Goal: Task Accomplishment & Management: Manage account settings

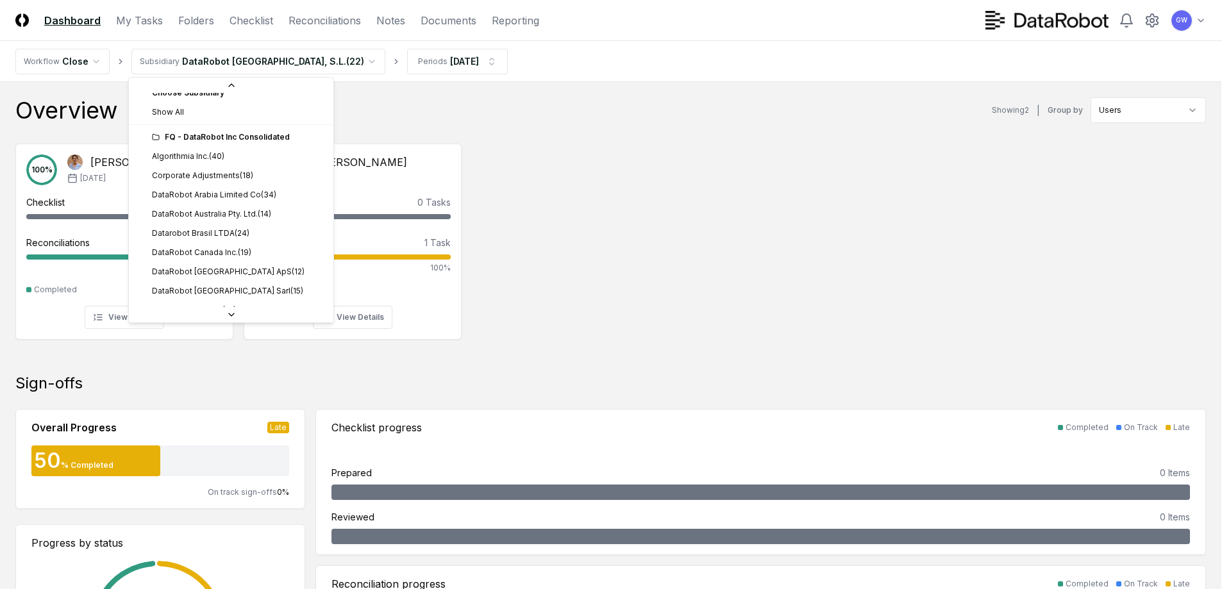
click at [267, 137] on div "FQ - DataRobot Inc Consolidated" at bounding box center [239, 137] width 174 height 12
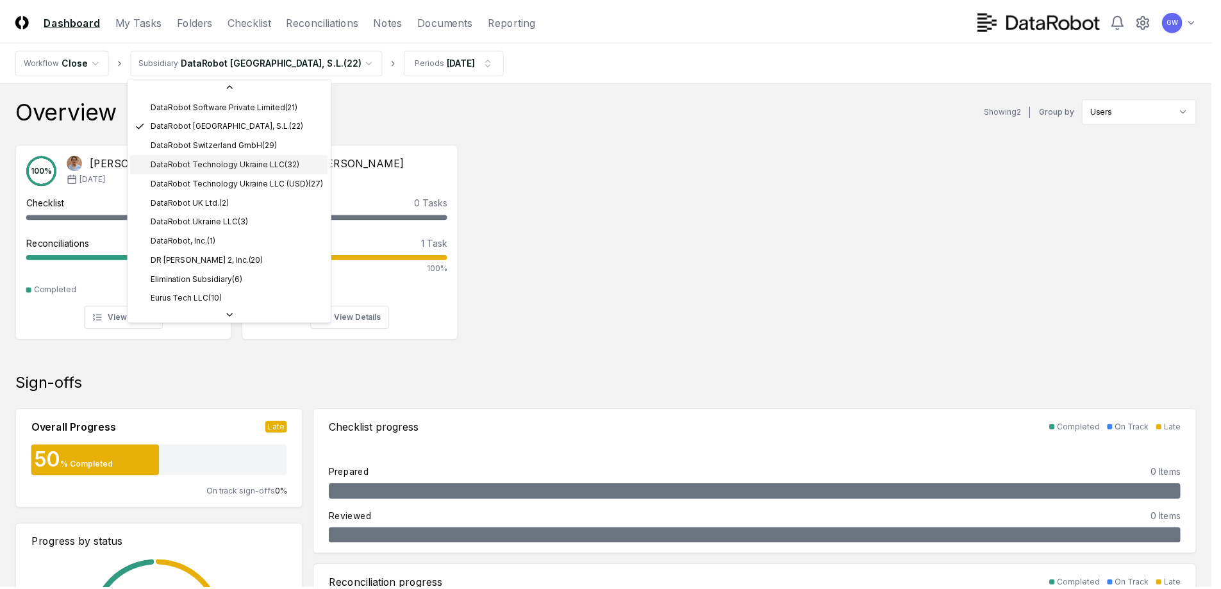
scroll to position [397, 0]
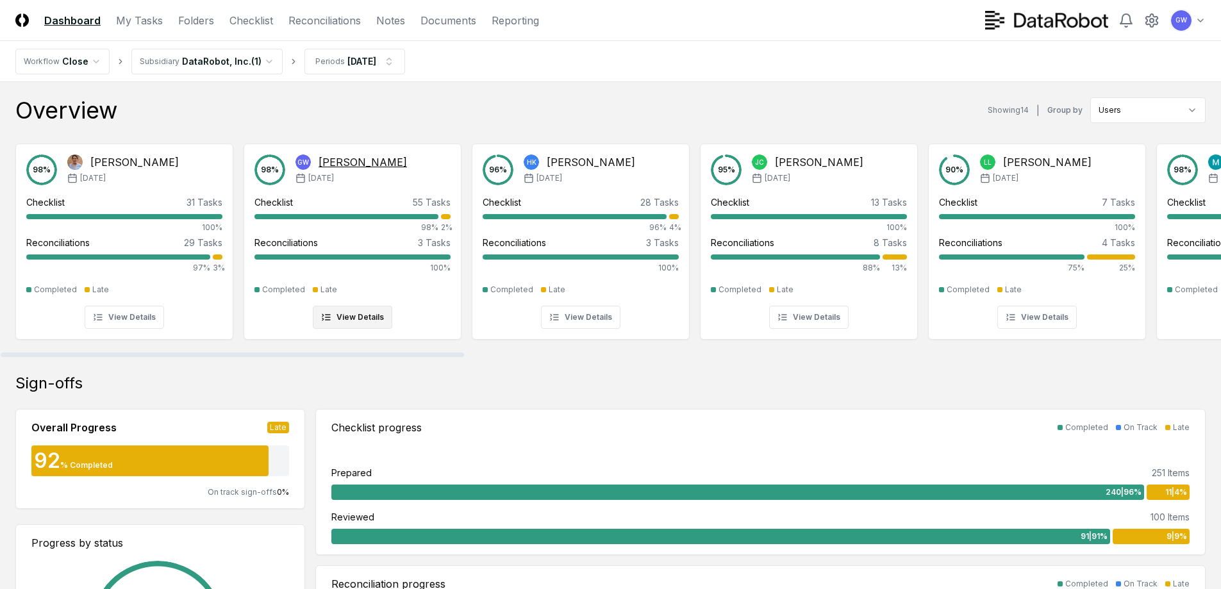
click at [449, 213] on div "Checklist 55 Tasks 98% 2%" at bounding box center [352, 215] width 196 height 38
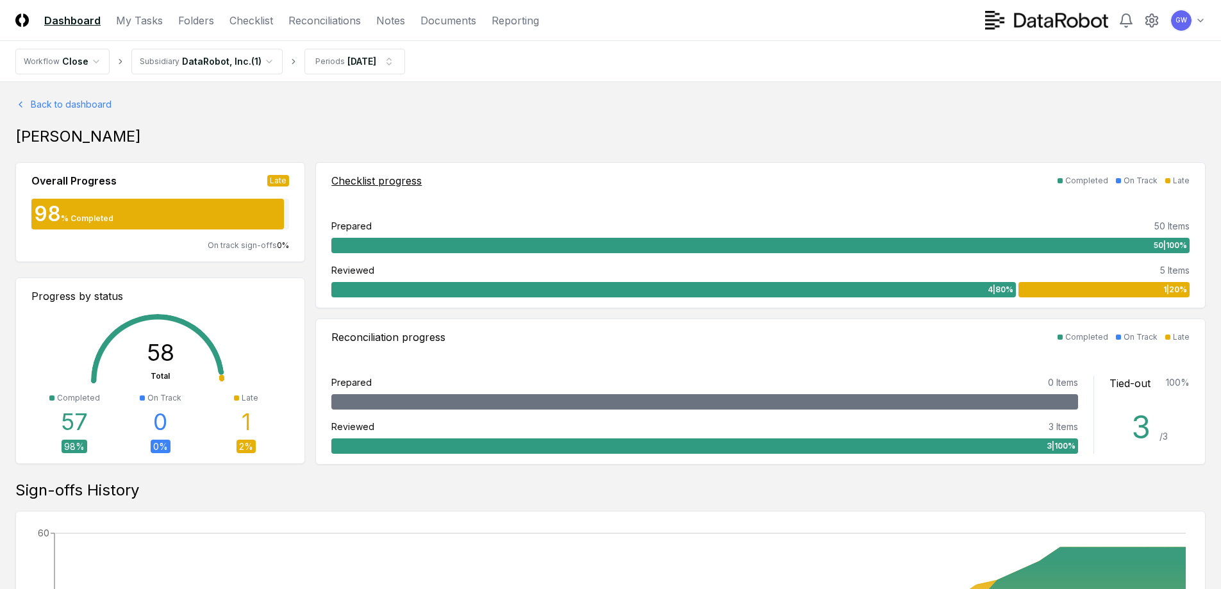
click at [394, 182] on div "Checklist progress" at bounding box center [376, 180] width 90 height 15
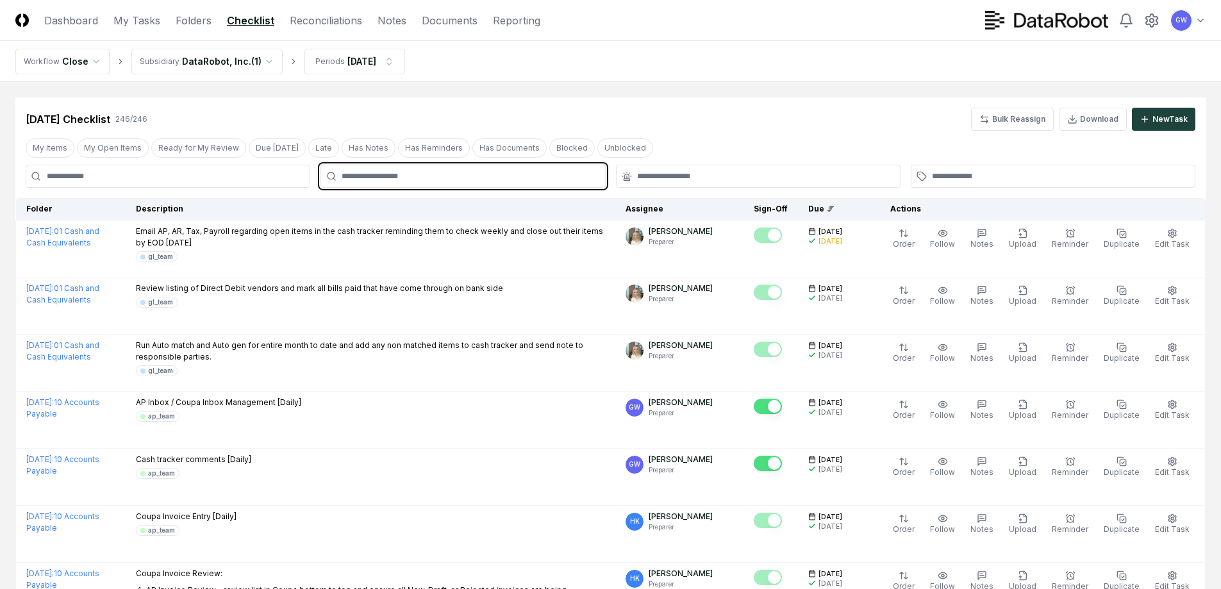
click at [349, 173] on input "text" at bounding box center [469, 177] width 255 height 12
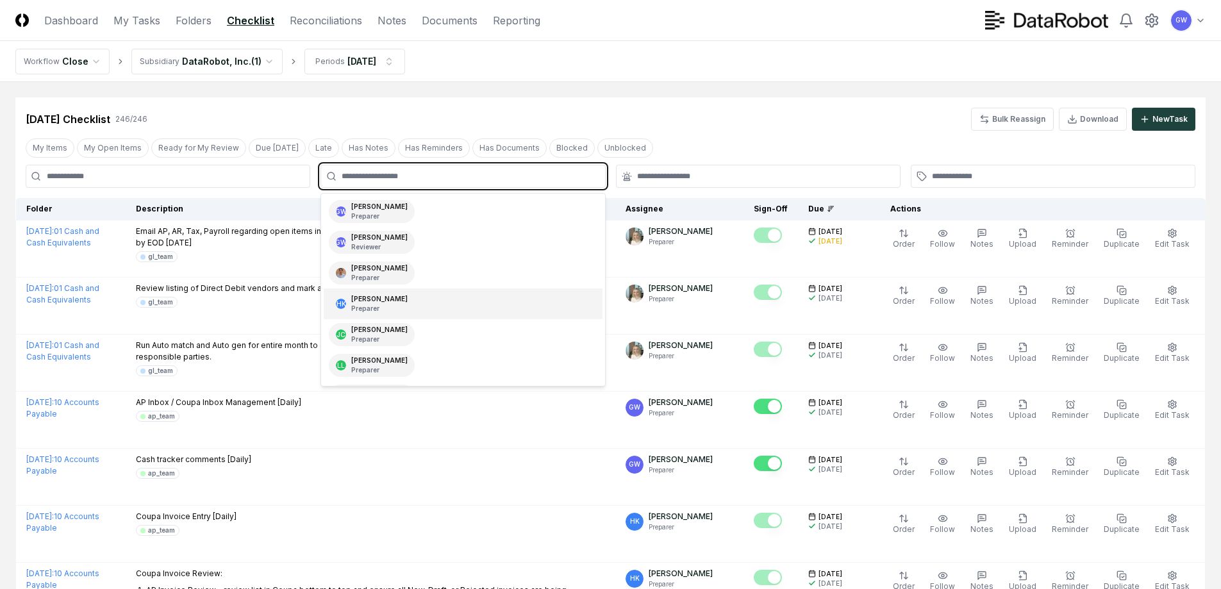
click at [397, 300] on div "[PERSON_NAME] Preparer" at bounding box center [379, 303] width 56 height 19
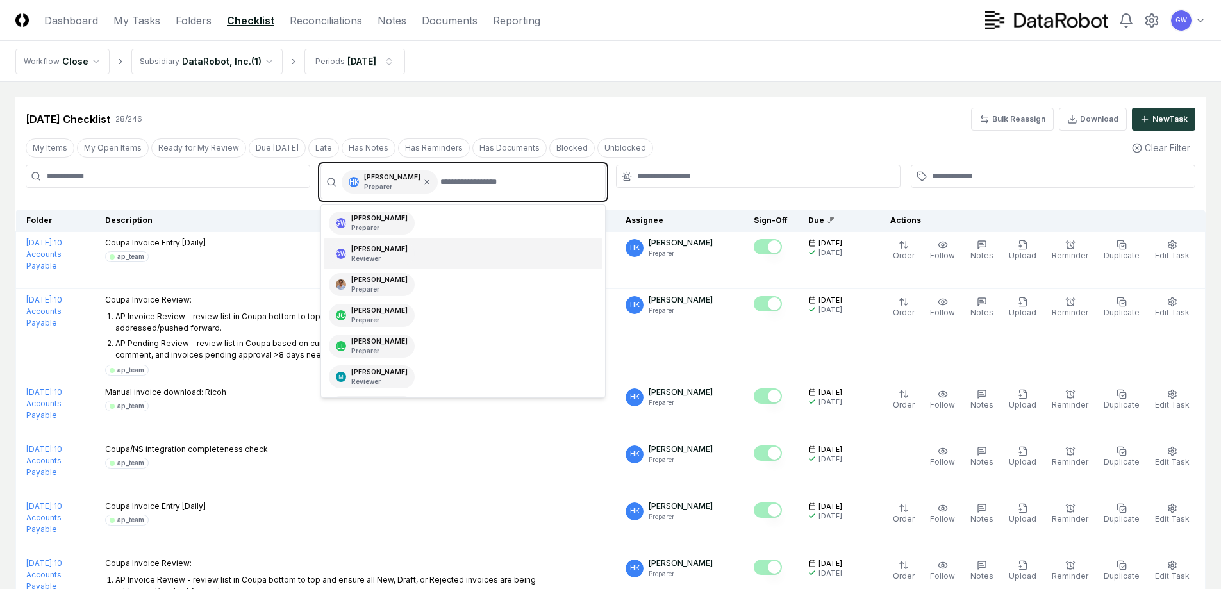
click at [409, 251] on div "GW [PERSON_NAME] Reviewer" at bounding box center [463, 253] width 278 height 31
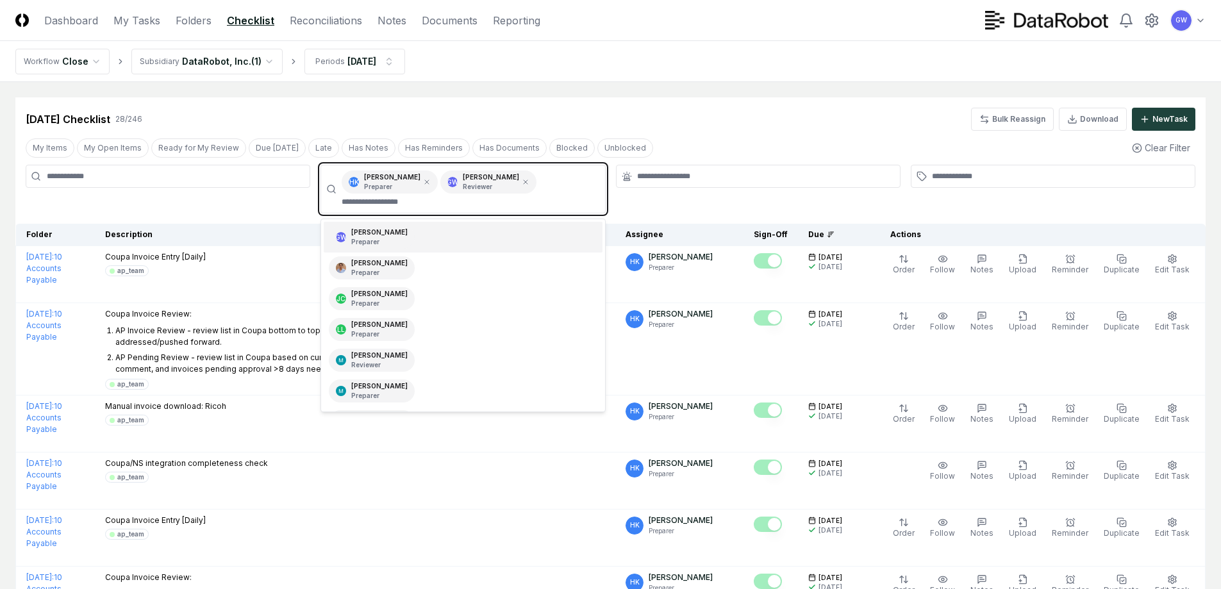
click at [396, 237] on p "Preparer" at bounding box center [379, 242] width 56 height 10
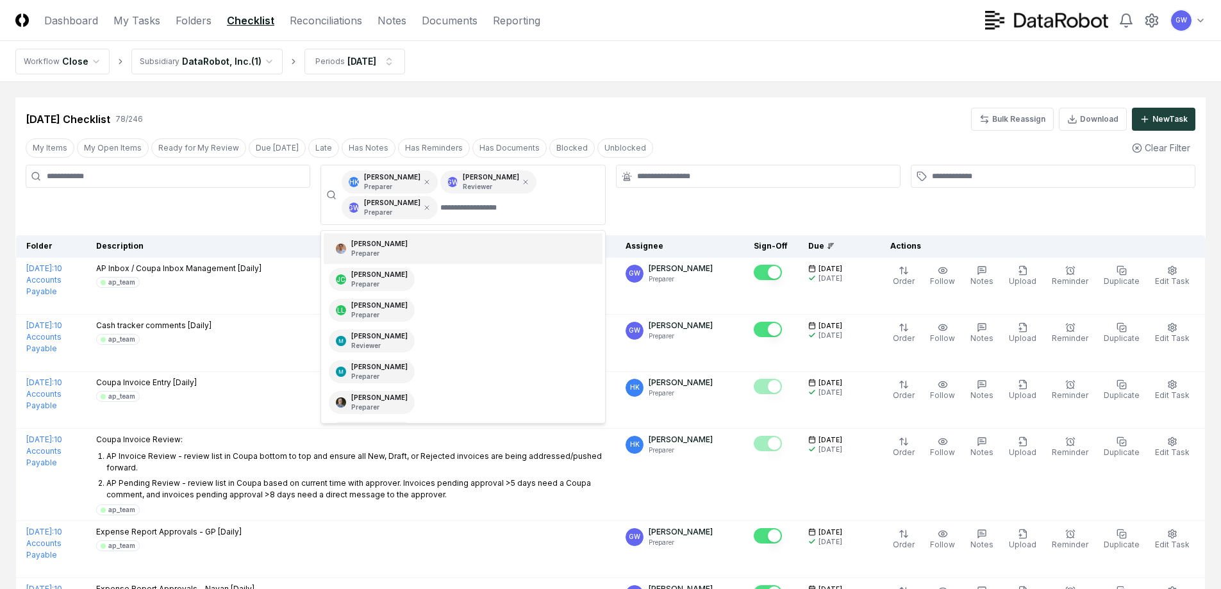
click at [631, 213] on div at bounding box center [758, 195] width 285 height 60
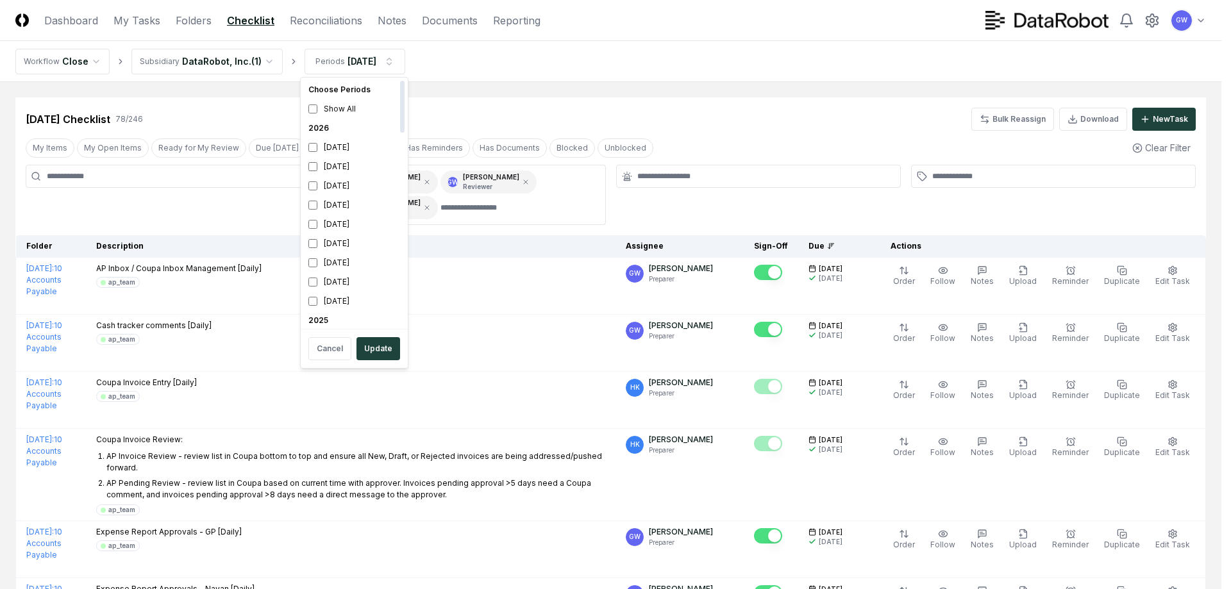
click at [326, 319] on div "2025" at bounding box center [354, 320] width 102 height 19
click at [372, 346] on button "Update" at bounding box center [378, 348] width 44 height 23
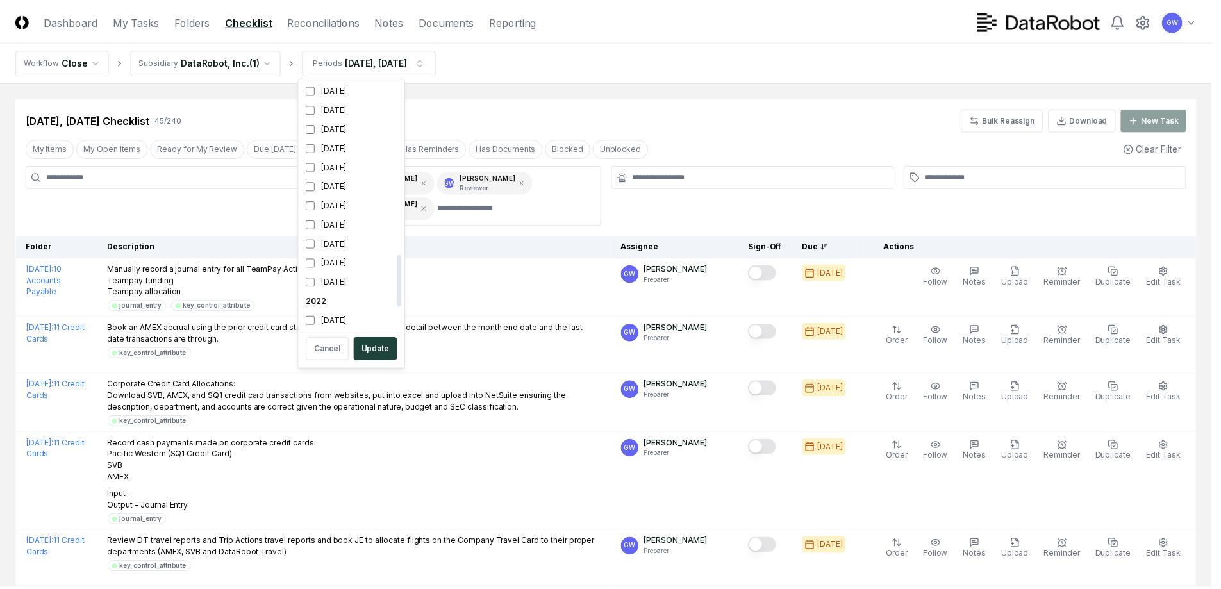
scroll to position [908, 0]
click at [369, 351] on button "Update" at bounding box center [378, 348] width 44 height 23
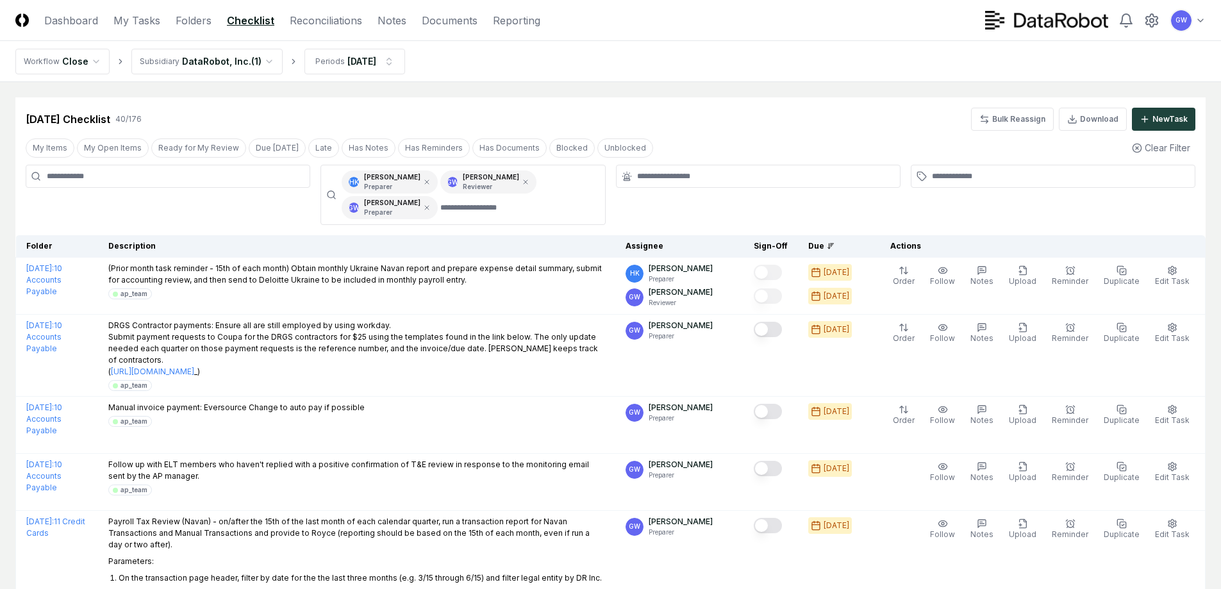
click at [835, 246] on icon at bounding box center [831, 246] width 8 height 8
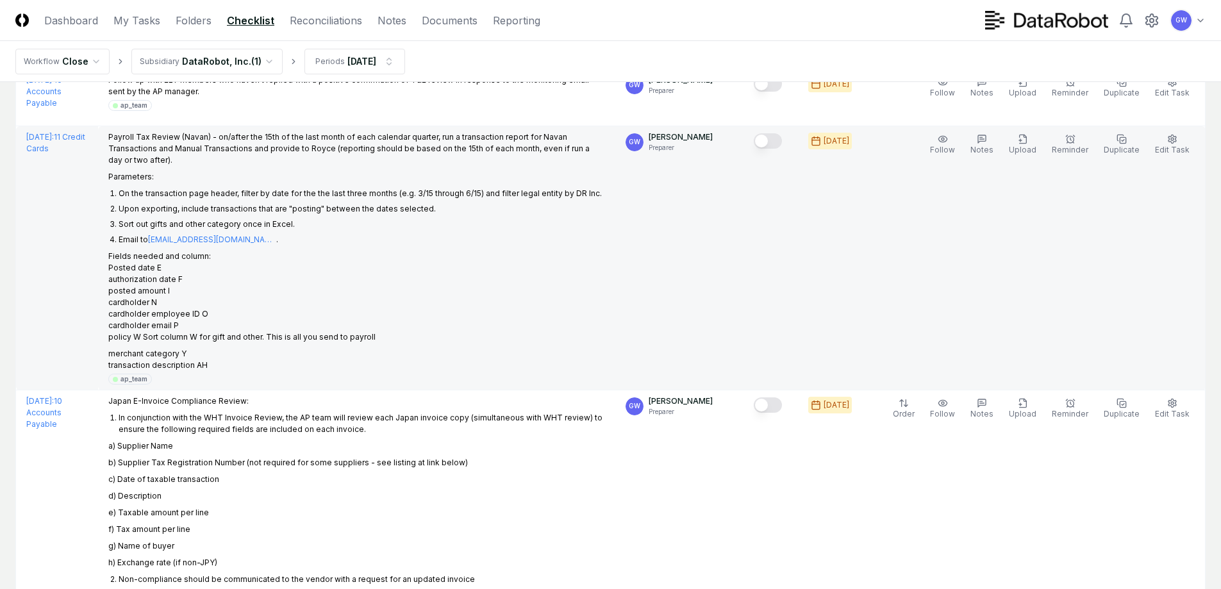
scroll to position [128, 0]
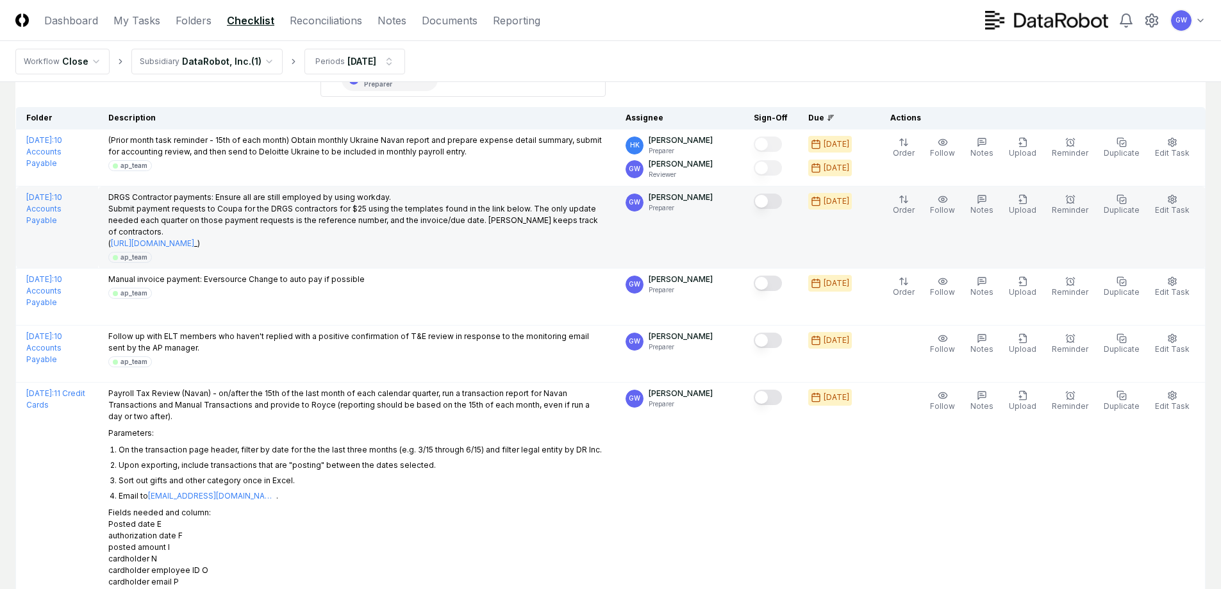
click at [775, 202] on button "Mark complete" at bounding box center [768, 201] width 28 height 15
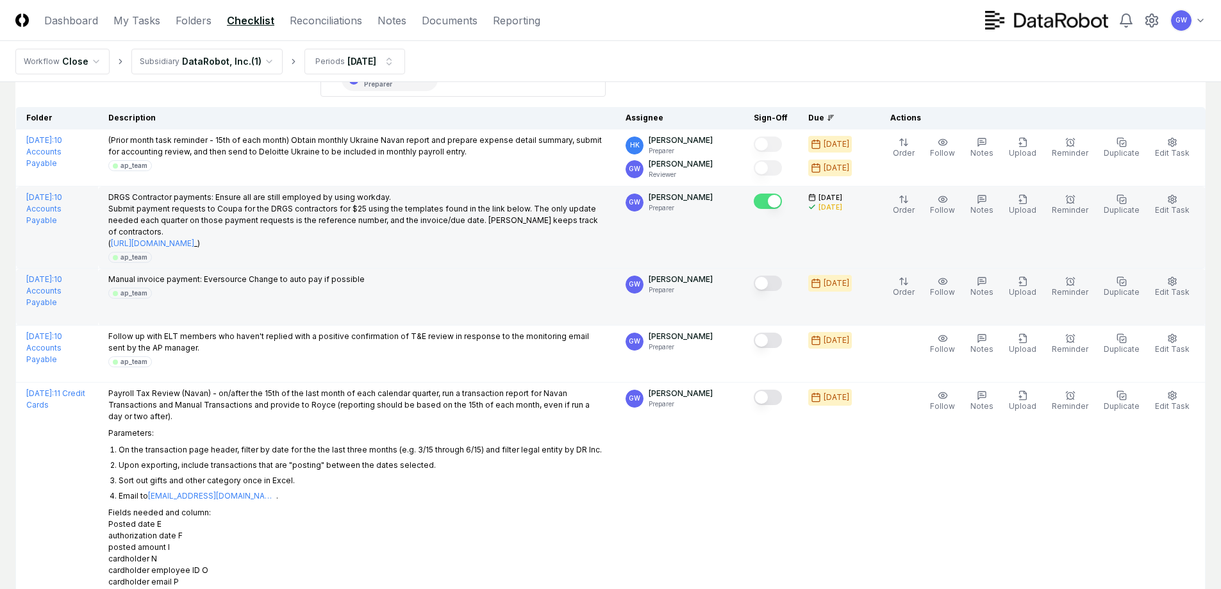
click at [774, 276] on button "Mark complete" at bounding box center [768, 283] width 28 height 15
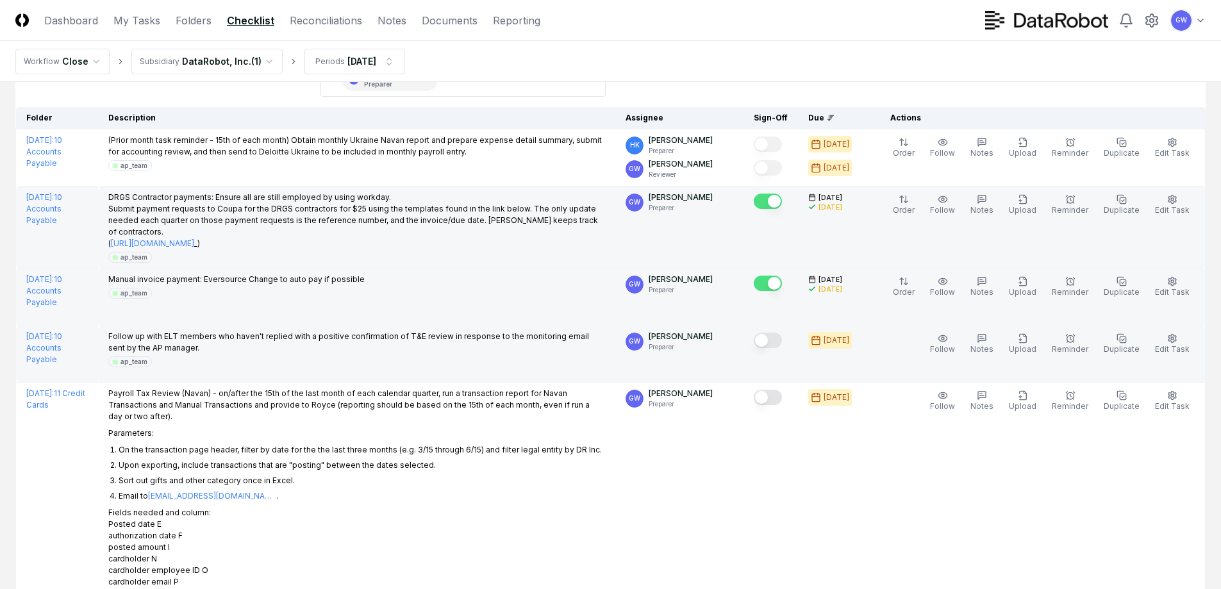
click at [771, 333] on button "Mark complete" at bounding box center [768, 340] width 28 height 15
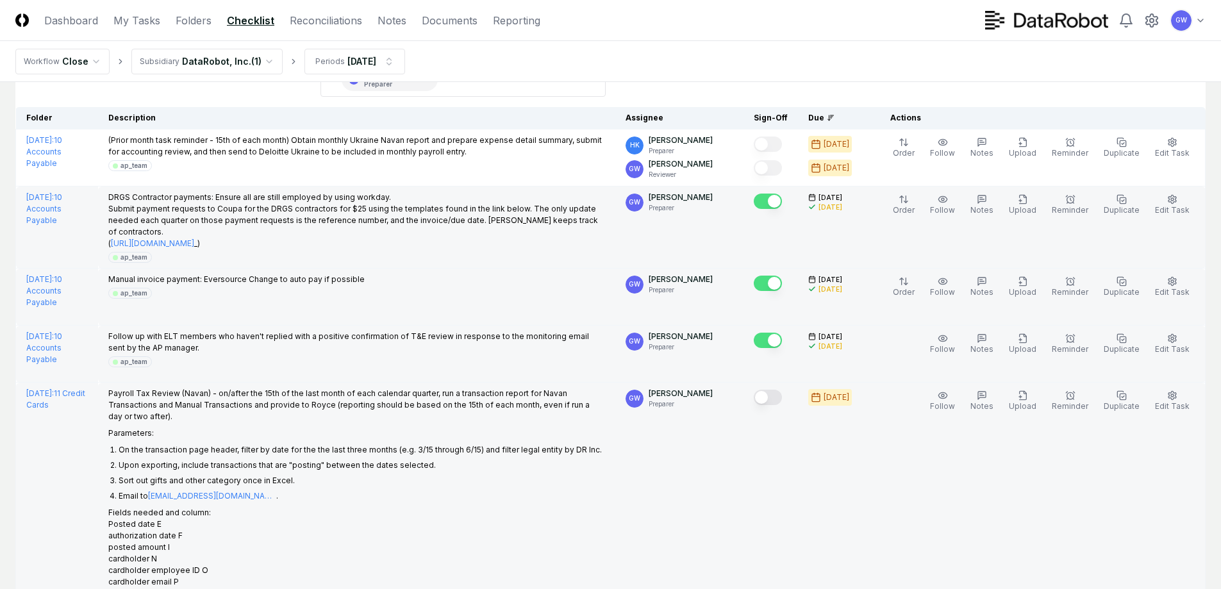
click at [771, 390] on button "Mark complete" at bounding box center [768, 397] width 28 height 15
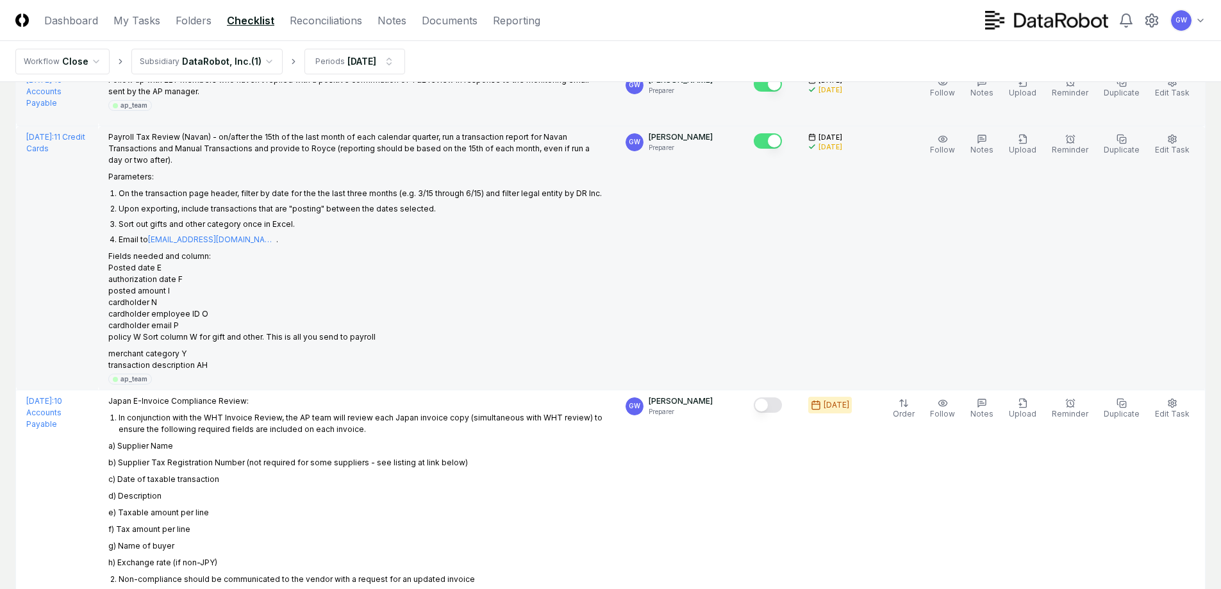
scroll to position [513, 0]
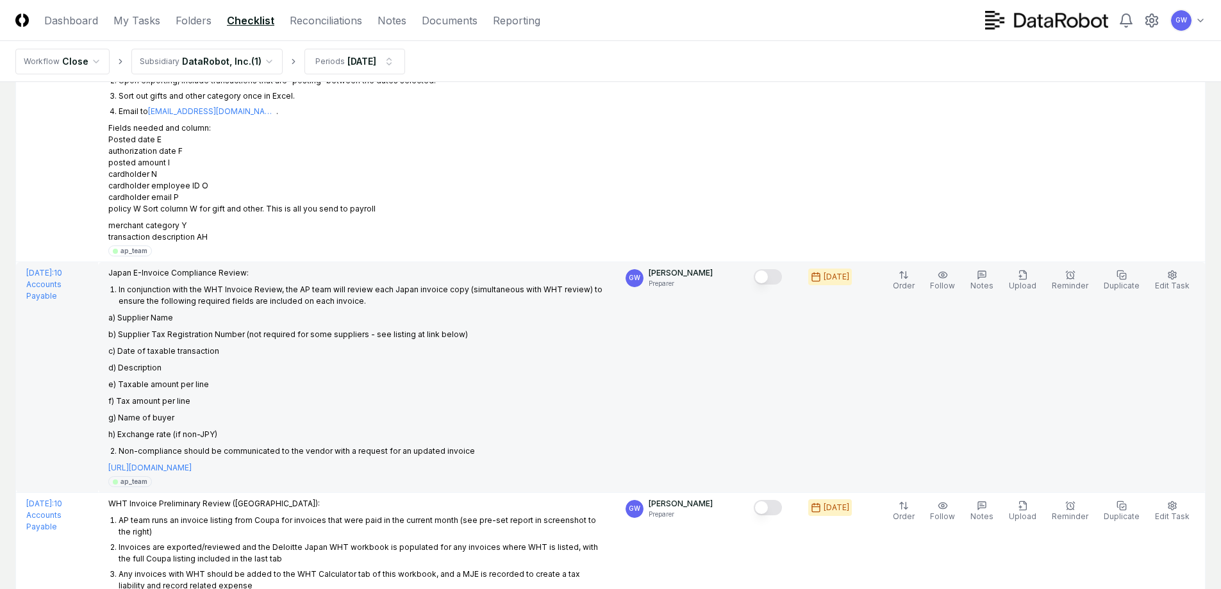
click at [772, 269] on button "Mark complete" at bounding box center [768, 276] width 28 height 15
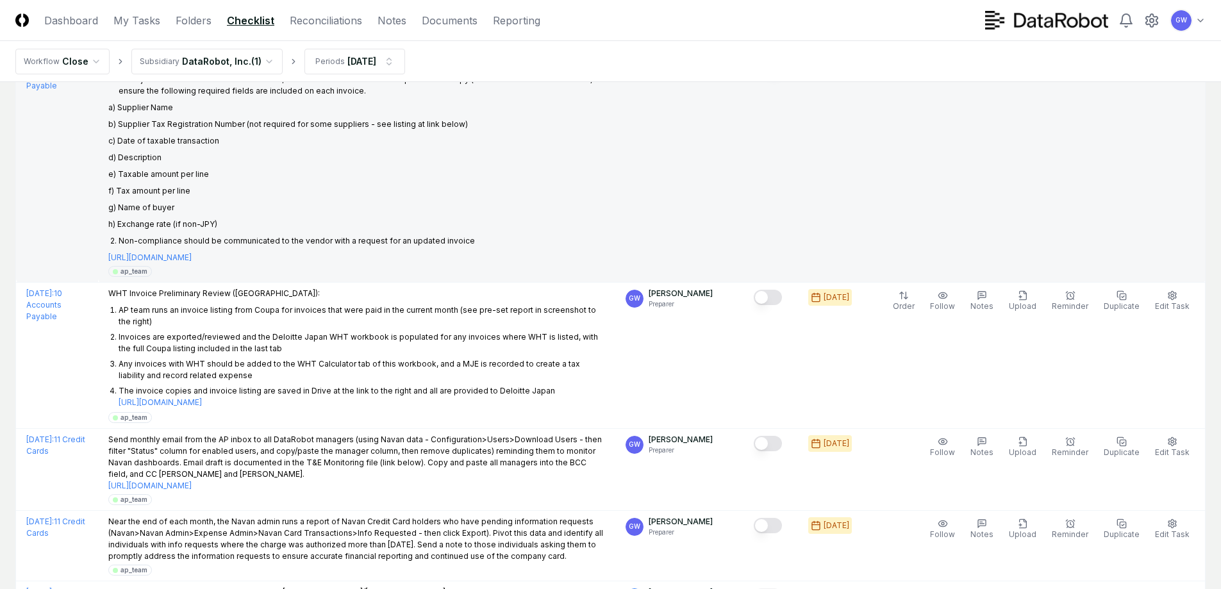
scroll to position [769, 0]
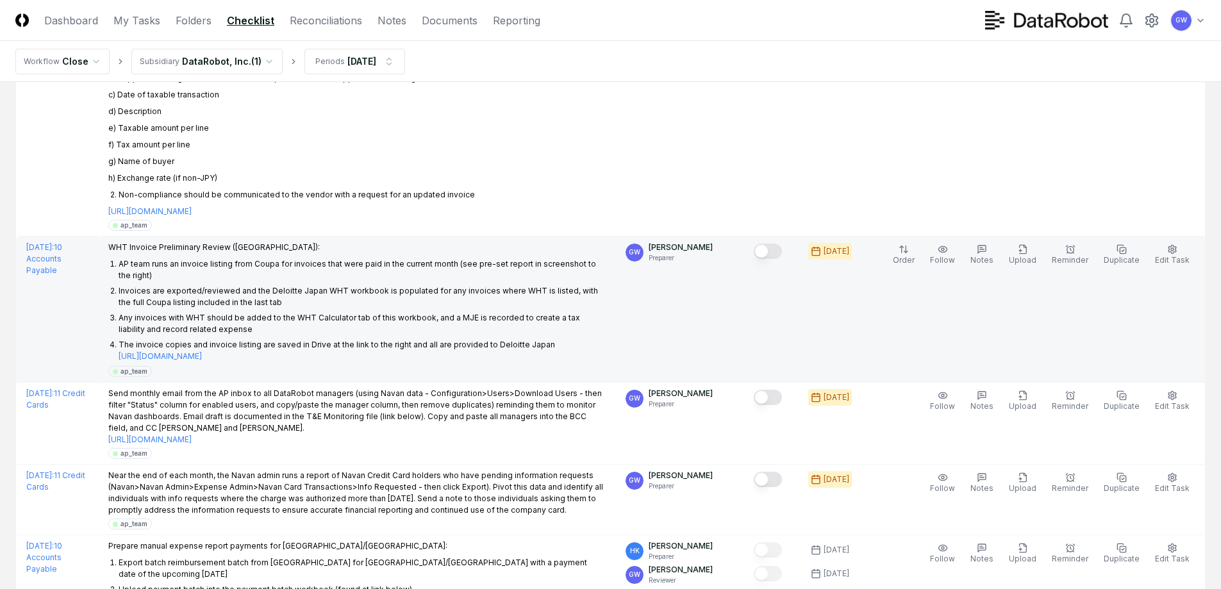
click at [776, 244] on button "Mark complete" at bounding box center [768, 251] width 28 height 15
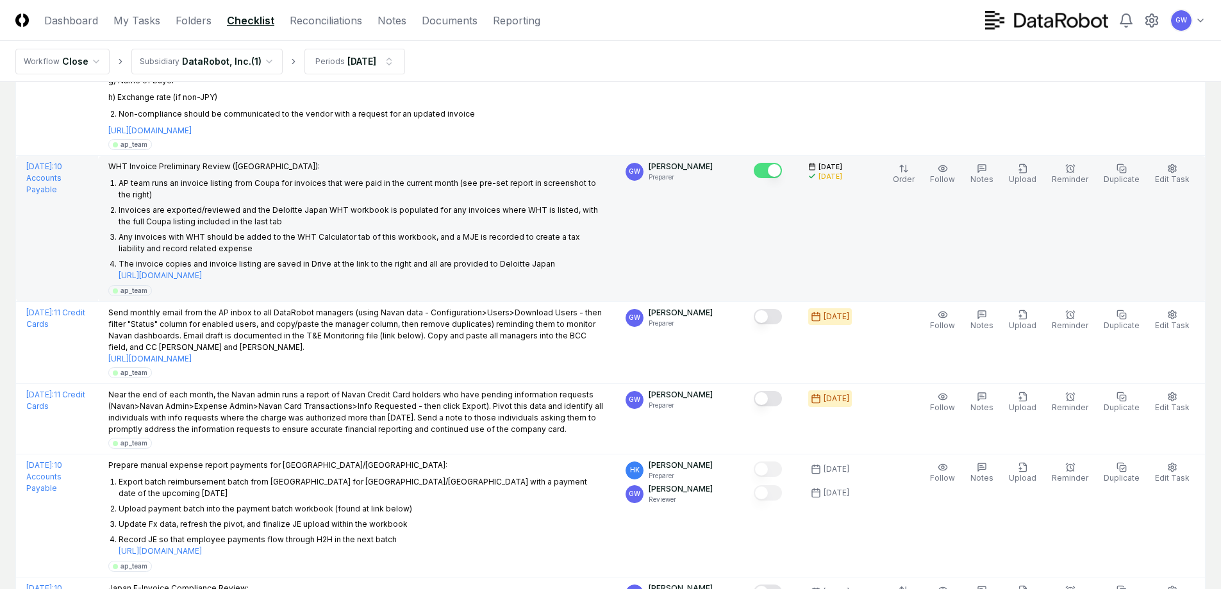
scroll to position [897, 0]
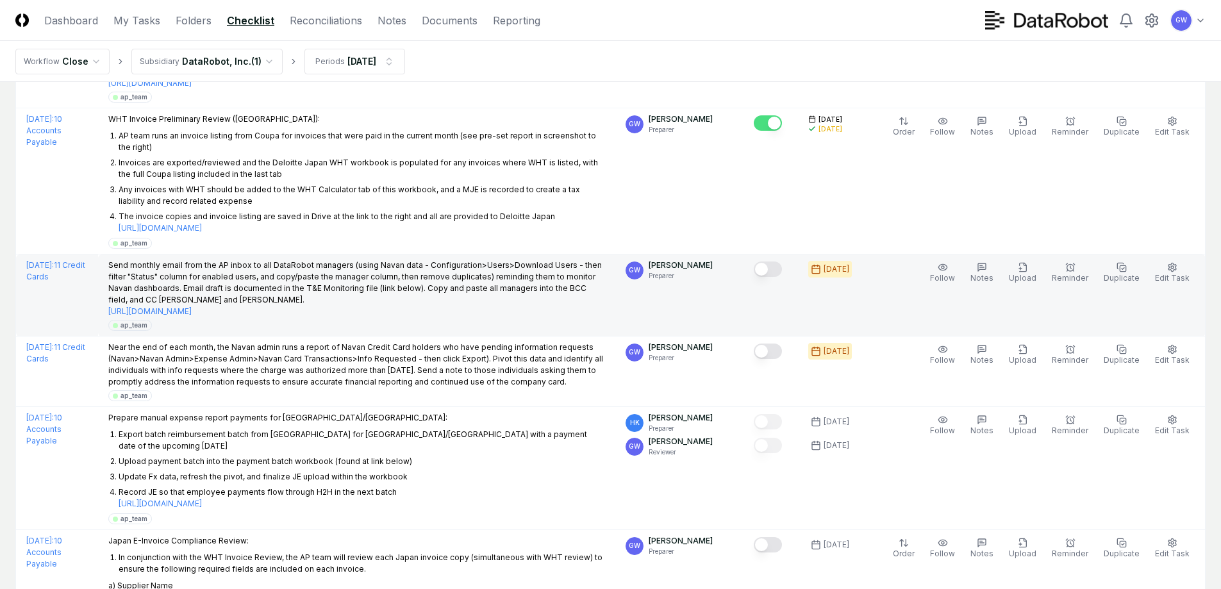
click at [776, 262] on button "Mark complete" at bounding box center [768, 269] width 28 height 15
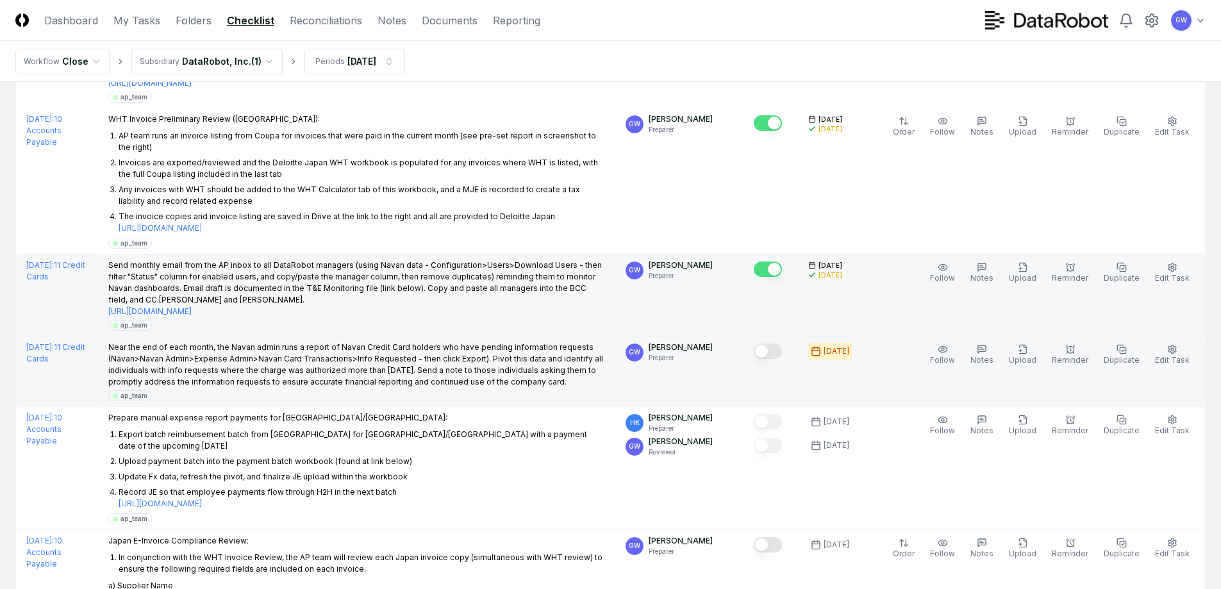
click at [776, 344] on button "Mark complete" at bounding box center [768, 351] width 28 height 15
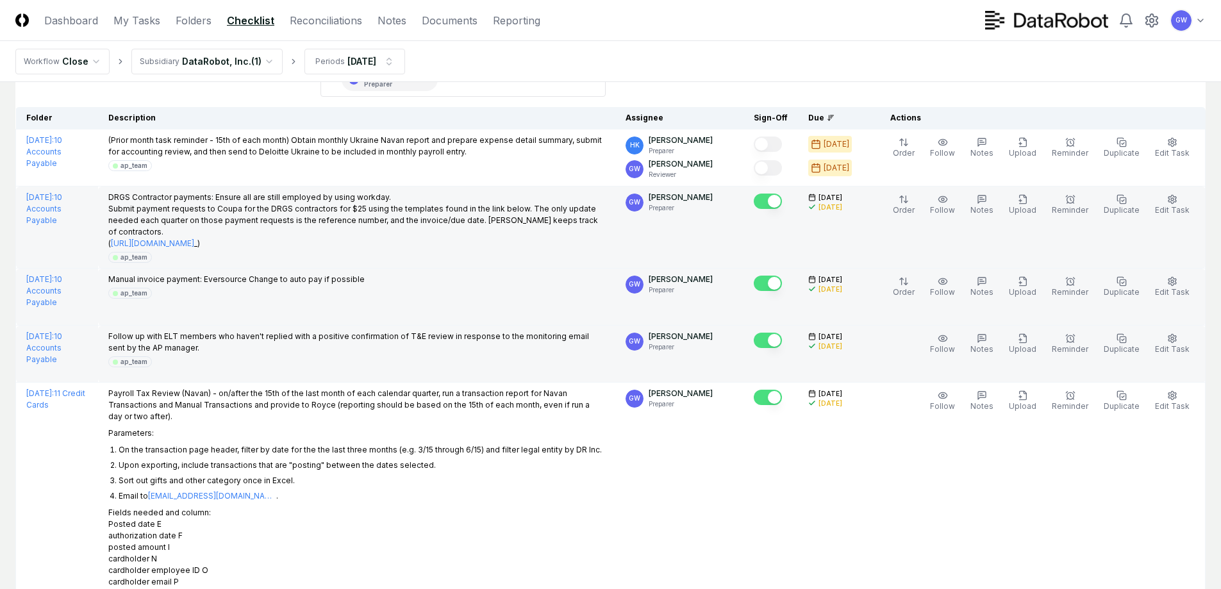
scroll to position [0, 0]
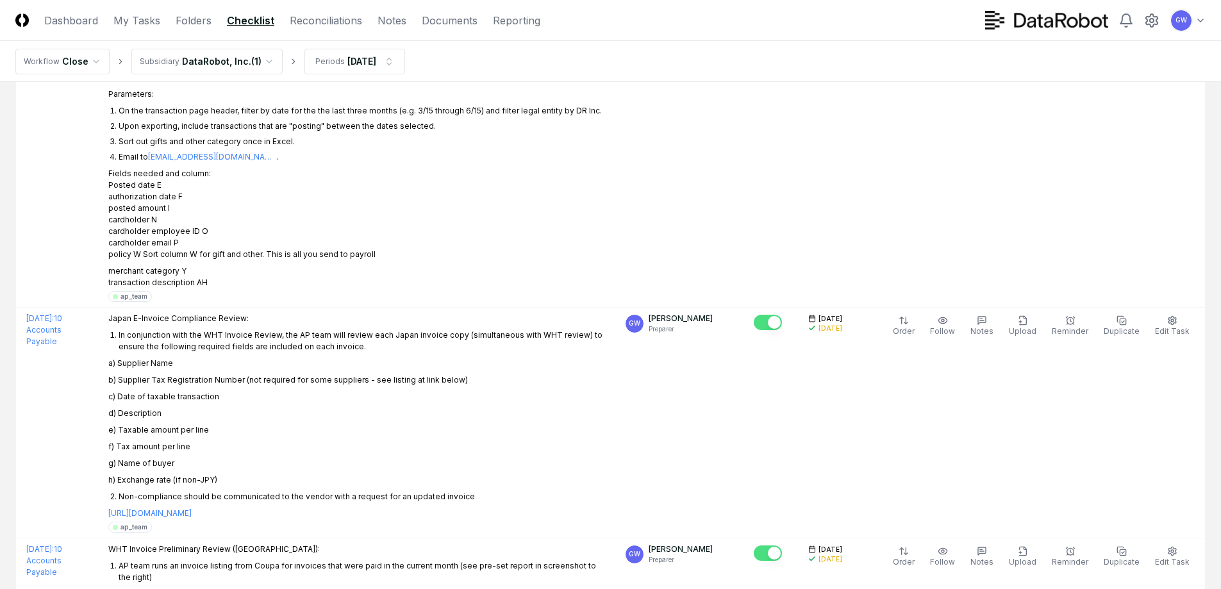
scroll to position [513, 0]
